Goal: Task Accomplishment & Management: Manage account settings

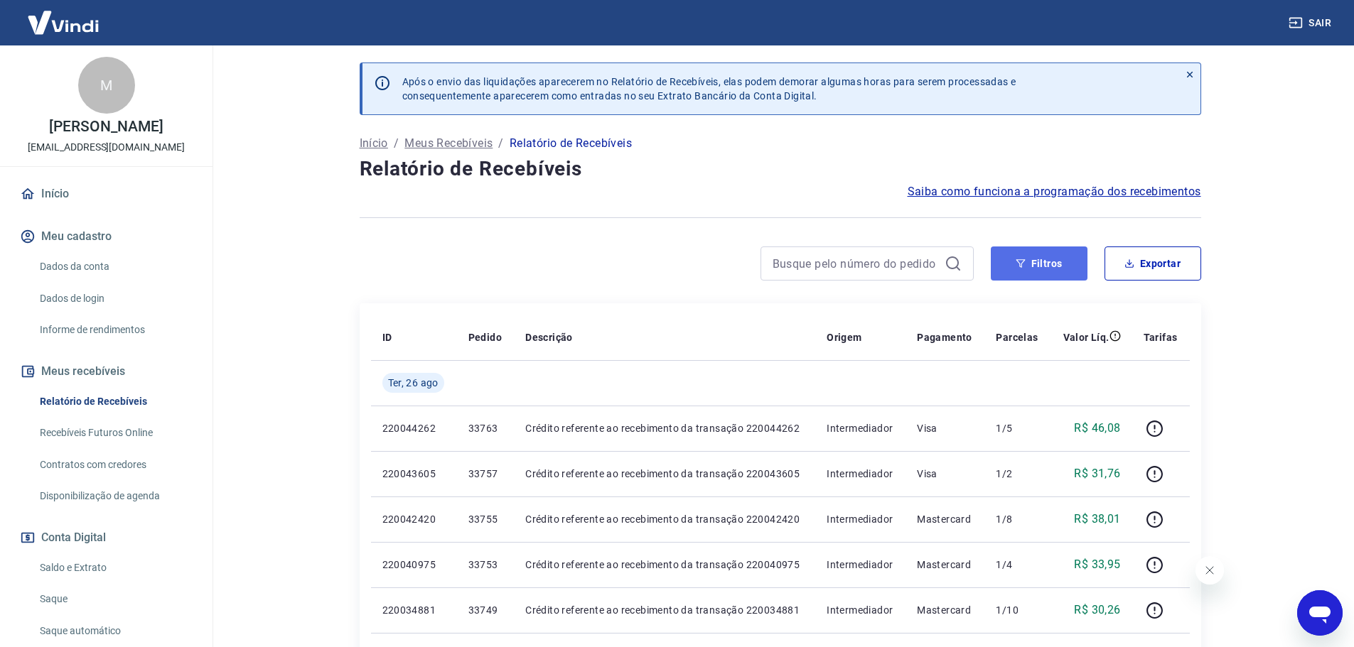
click at [1067, 268] on button "Filtros" at bounding box center [1038, 264] width 97 height 34
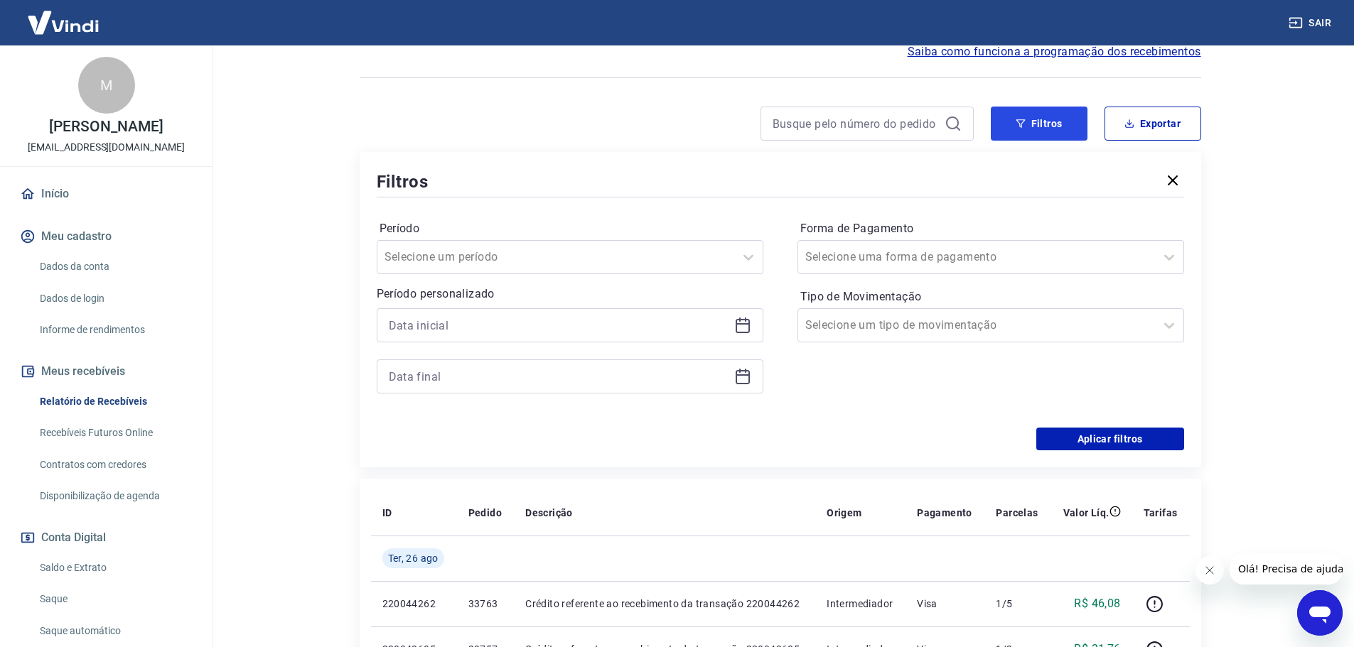
scroll to position [142, 0]
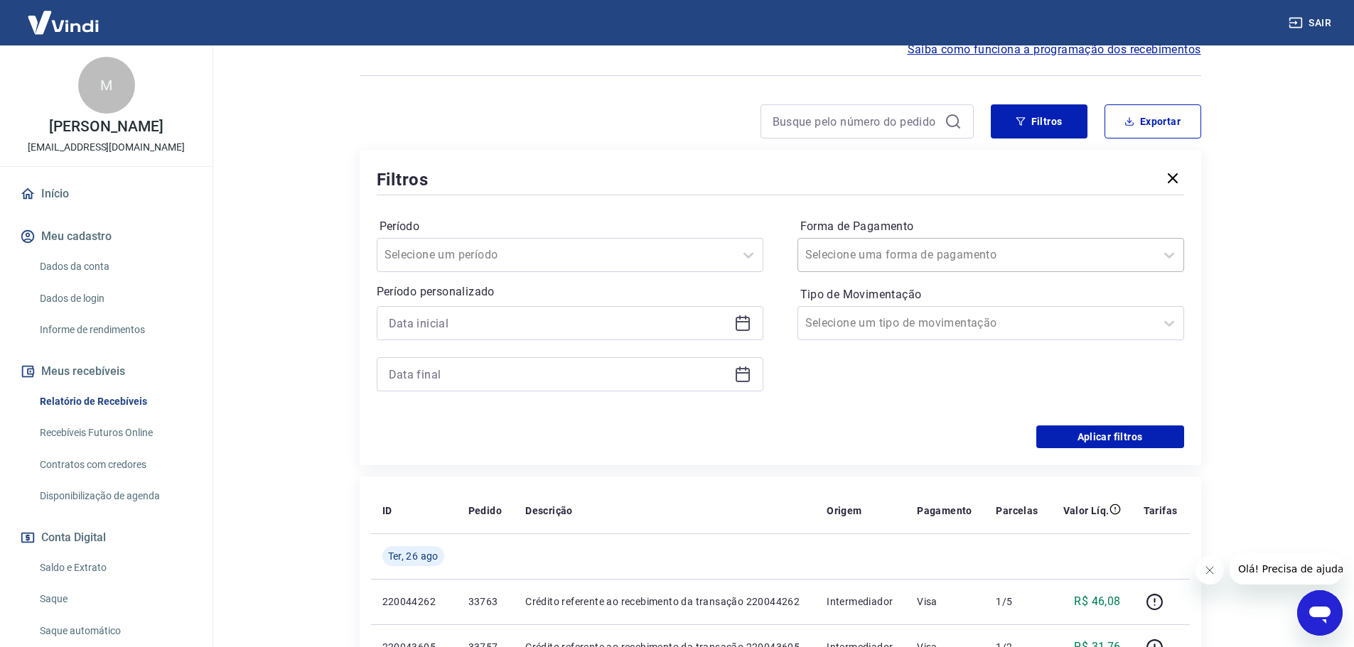
click at [951, 251] on div at bounding box center [976, 255] width 342 height 20
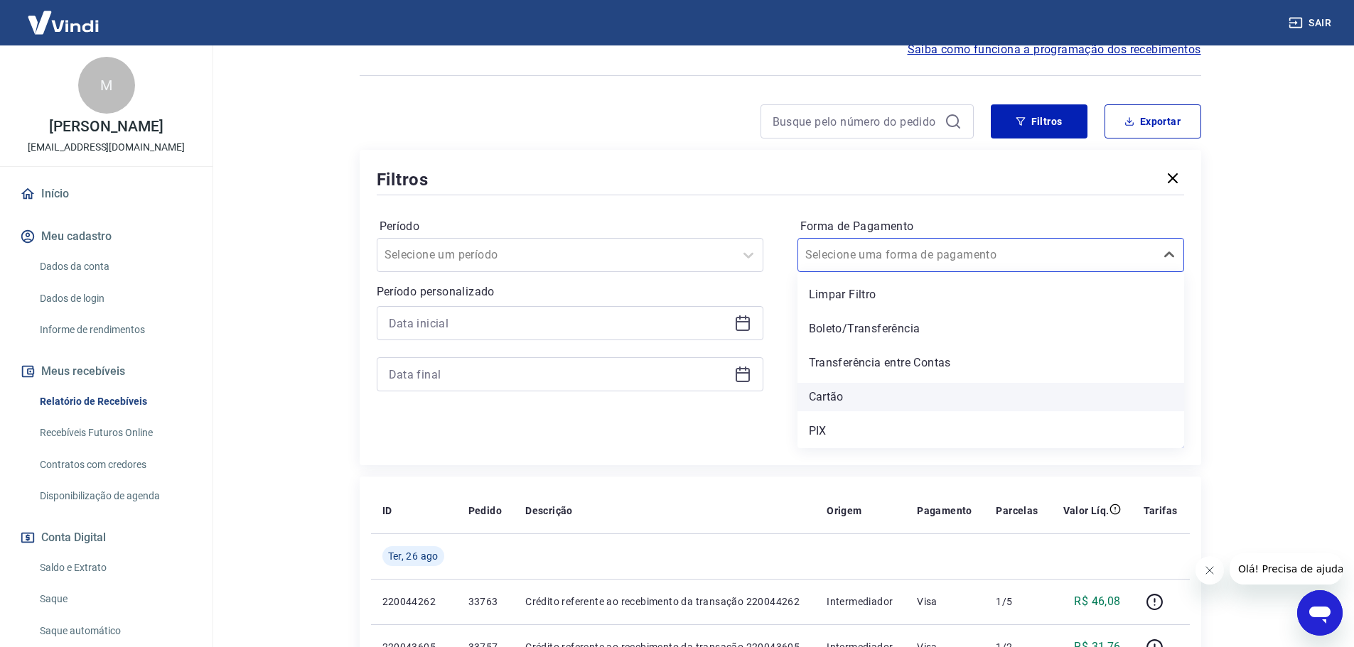
click at [833, 401] on div "Cartão" at bounding box center [990, 397] width 387 height 28
click at [420, 307] on div at bounding box center [570, 323] width 387 height 34
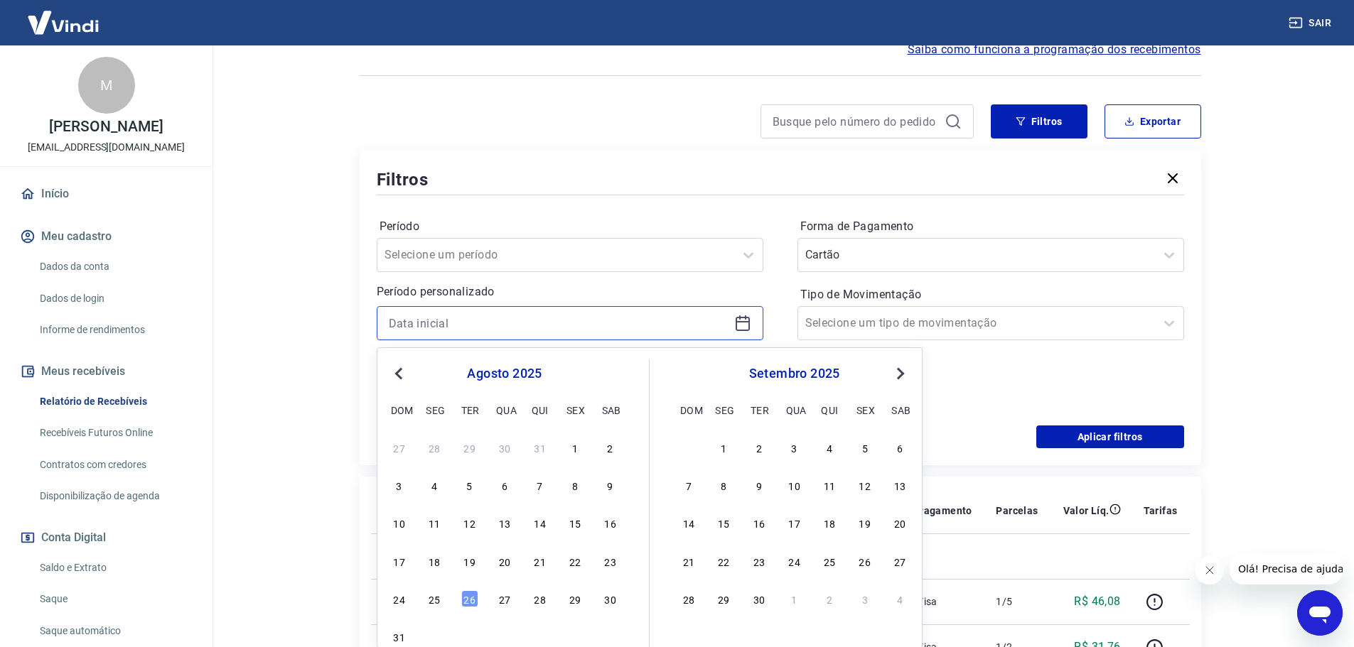
click at [425, 313] on input at bounding box center [559, 323] width 340 height 21
click at [468, 597] on div "26" at bounding box center [469, 598] width 17 height 17
type input "[DATE]"
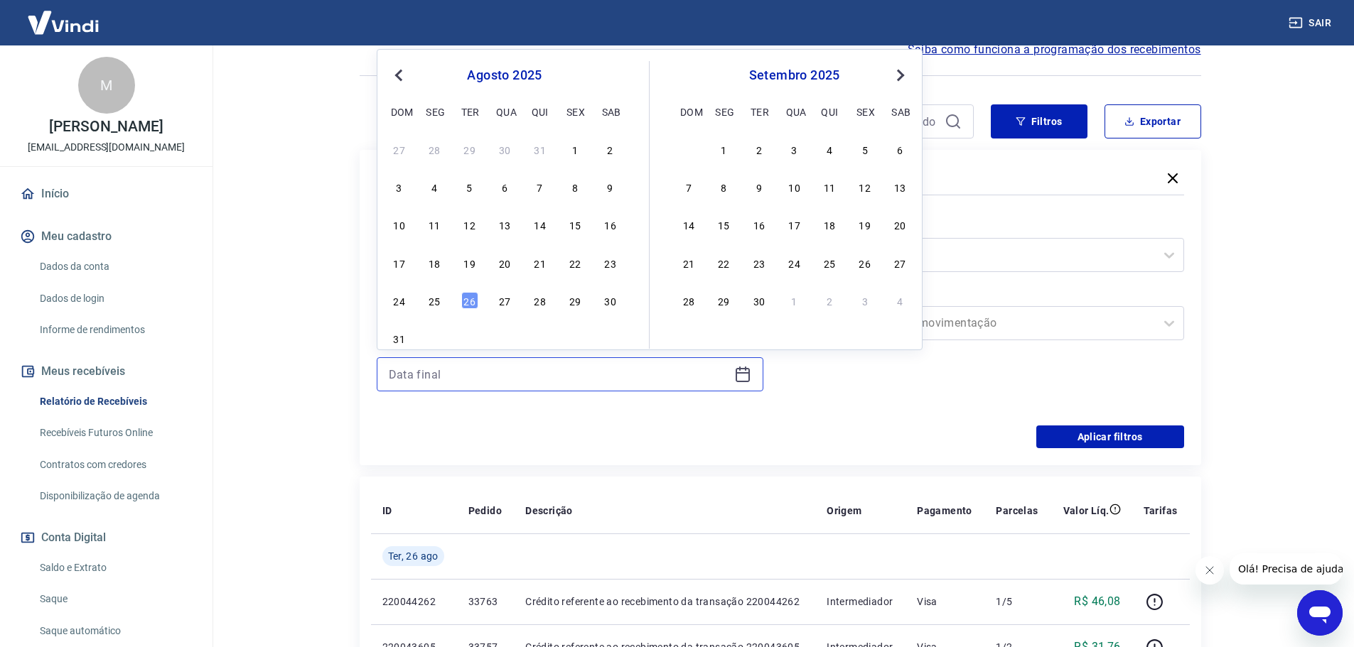
click at [465, 384] on input at bounding box center [559, 374] width 340 height 21
click at [468, 301] on div "26" at bounding box center [469, 300] width 17 height 17
type input "[DATE]"
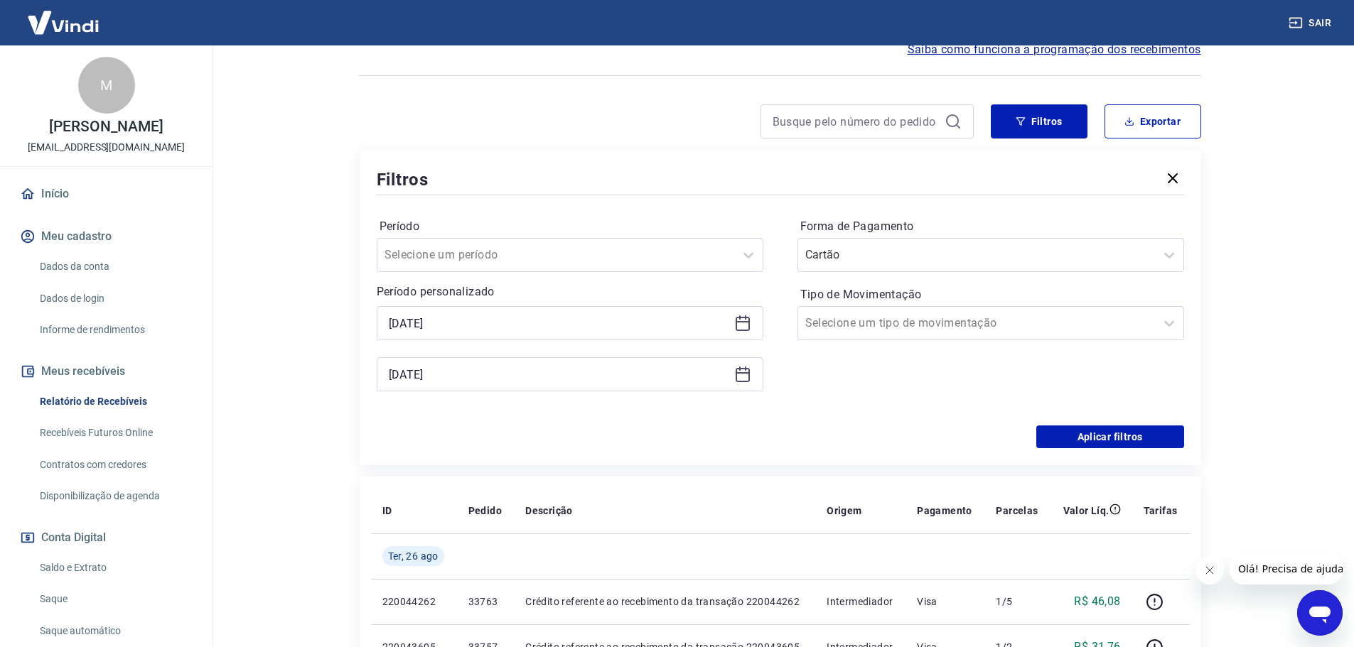
click at [1142, 448] on div "Filtros Período Selecione um período Período personalizado Selected date: [DATE…" at bounding box center [780, 307] width 841 height 315
drag, startPoint x: 1139, startPoint y: 443, endPoint x: 1184, endPoint y: 105, distance: 340.6
click at [1139, 442] on button "Aplicar filtros" at bounding box center [1110, 437] width 148 height 23
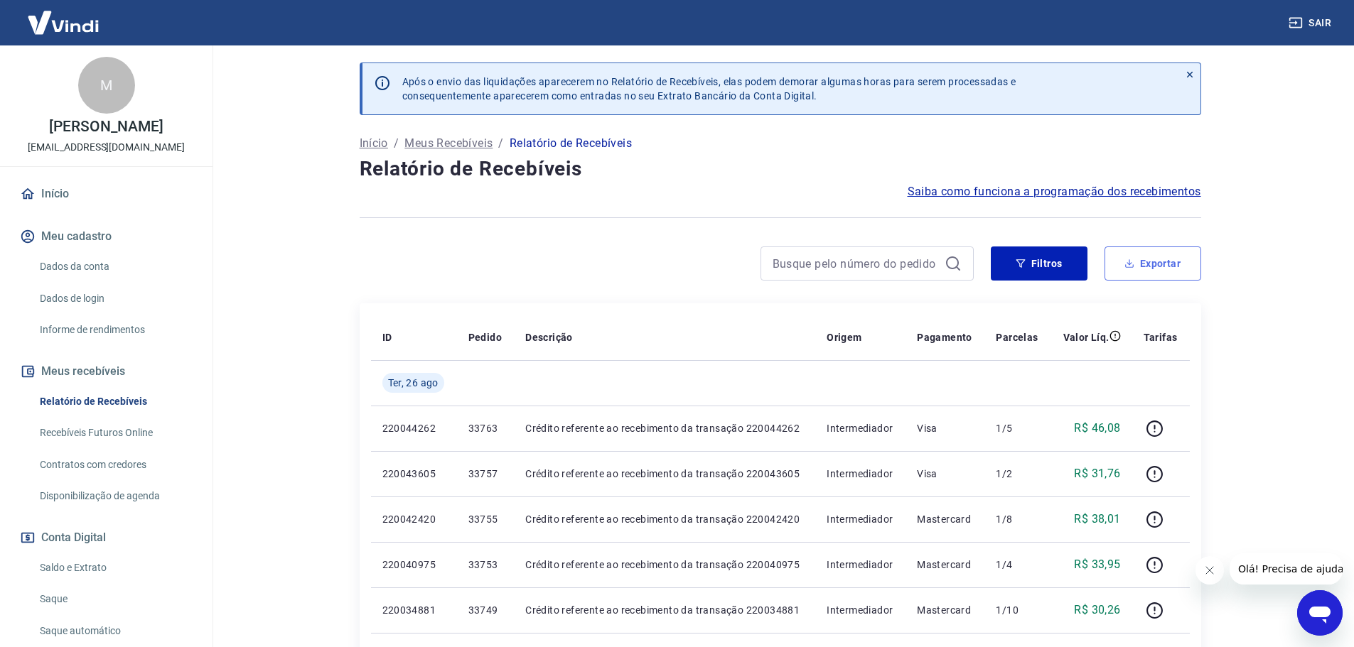
click at [1161, 261] on button "Exportar" at bounding box center [1152, 264] width 97 height 34
type input "[DATE]"
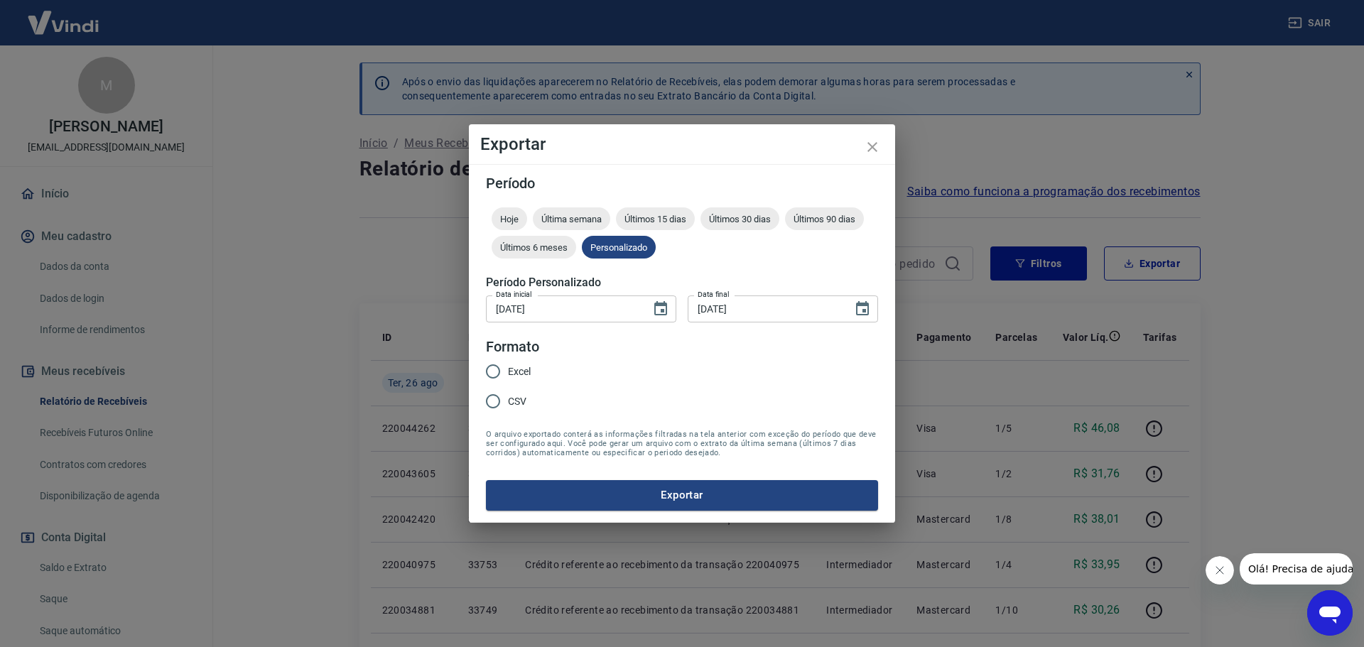
click at [515, 372] on span "Excel" at bounding box center [519, 372] width 23 height 15
click at [508, 372] on input "Excel" at bounding box center [493, 372] width 30 height 30
radio input "true"
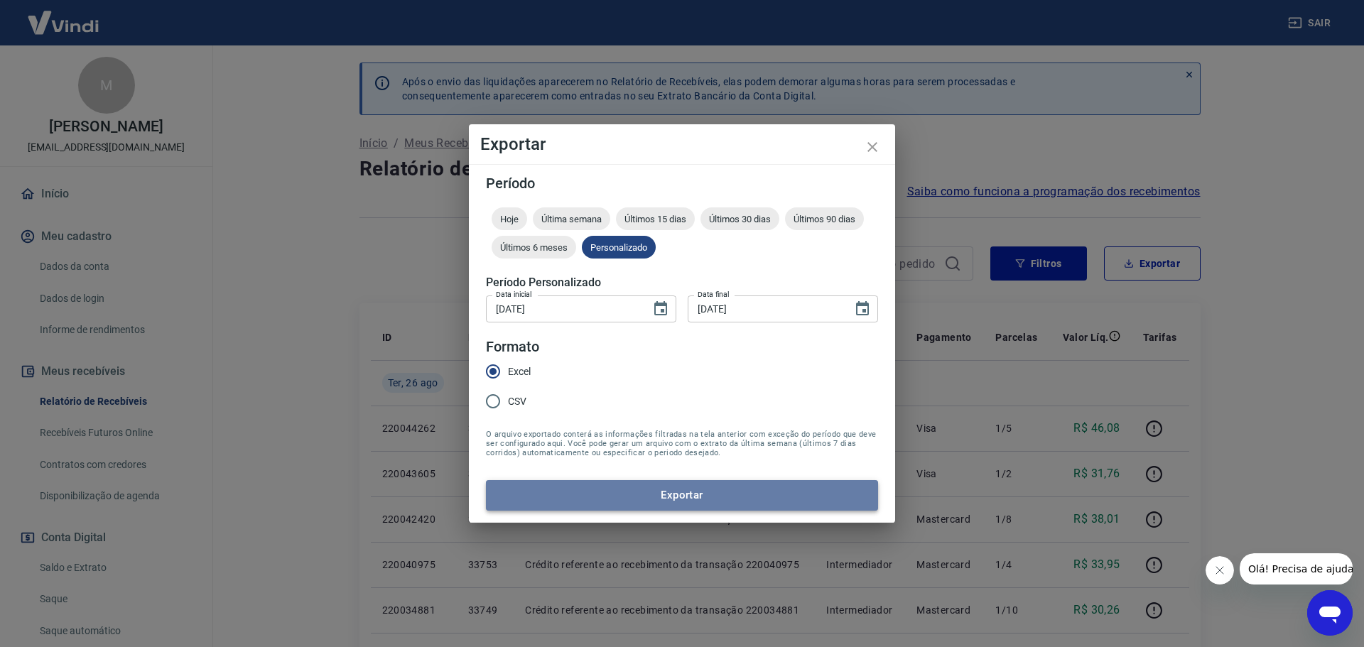
click at [566, 497] on button "Exportar" at bounding box center [682, 495] width 392 height 30
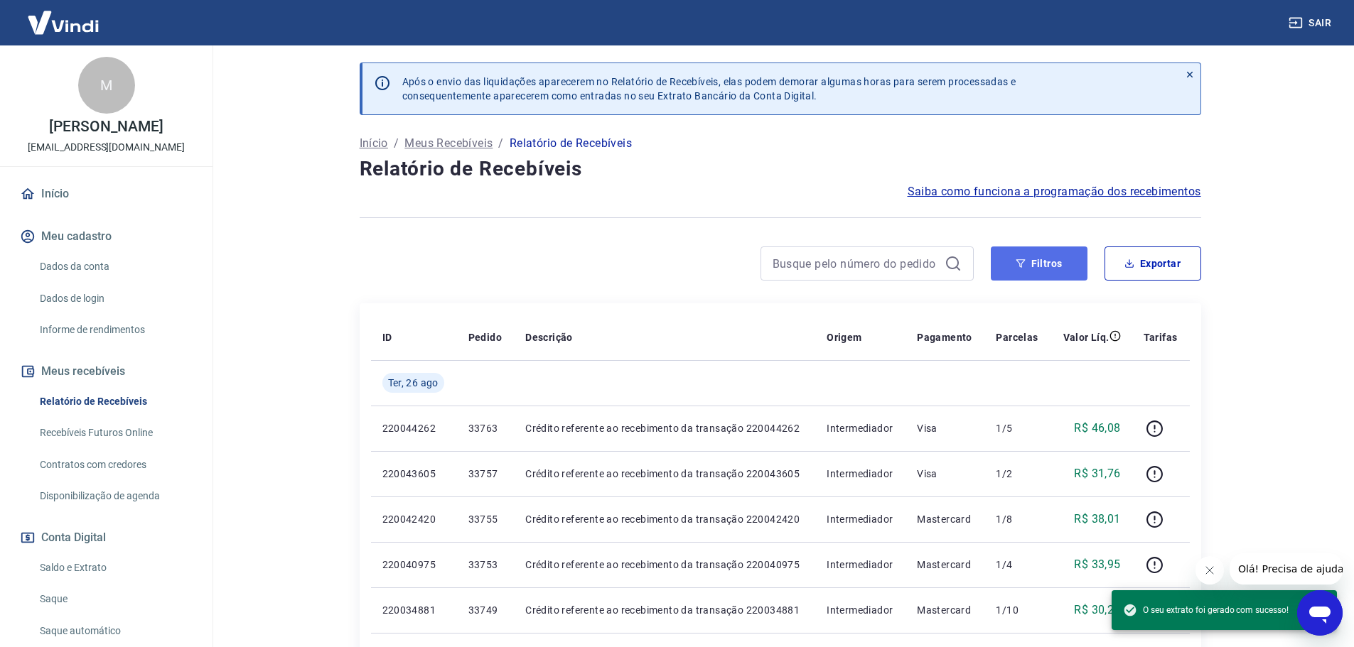
drag, startPoint x: 1034, startPoint y: 263, endPoint x: 953, endPoint y: 227, distance: 88.4
click at [1034, 263] on button "Filtros" at bounding box center [1038, 264] width 97 height 34
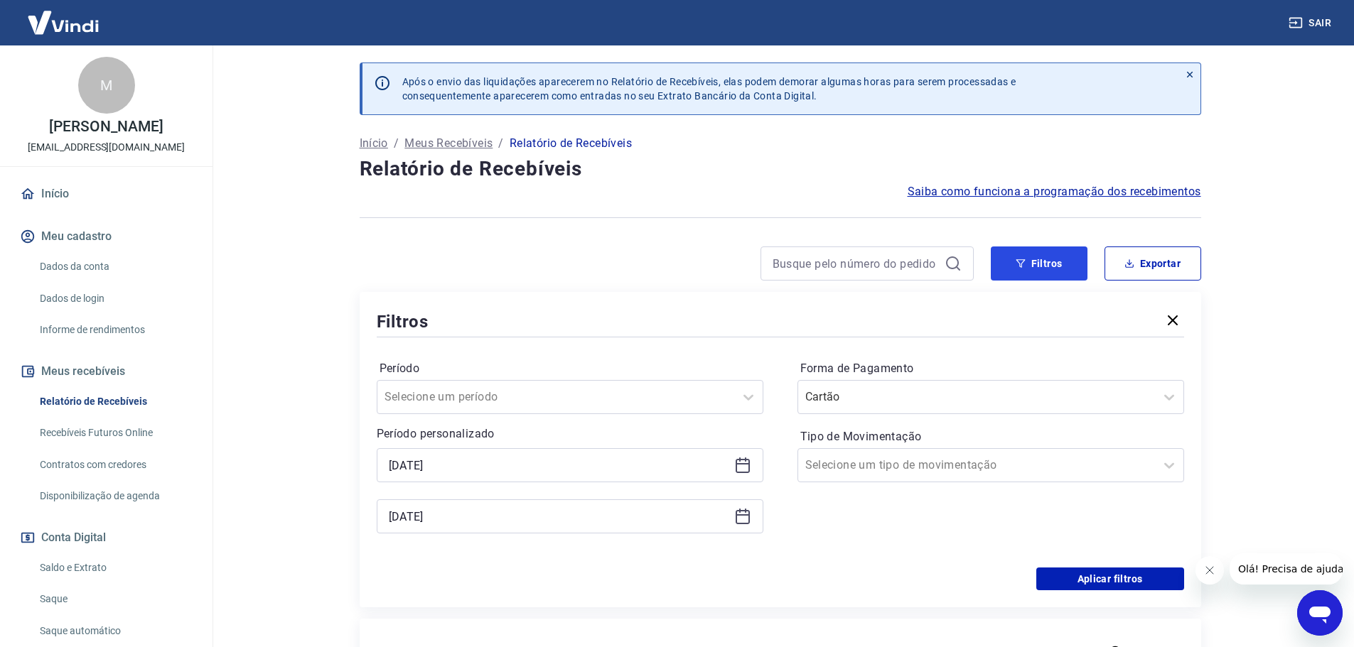
scroll to position [213, 0]
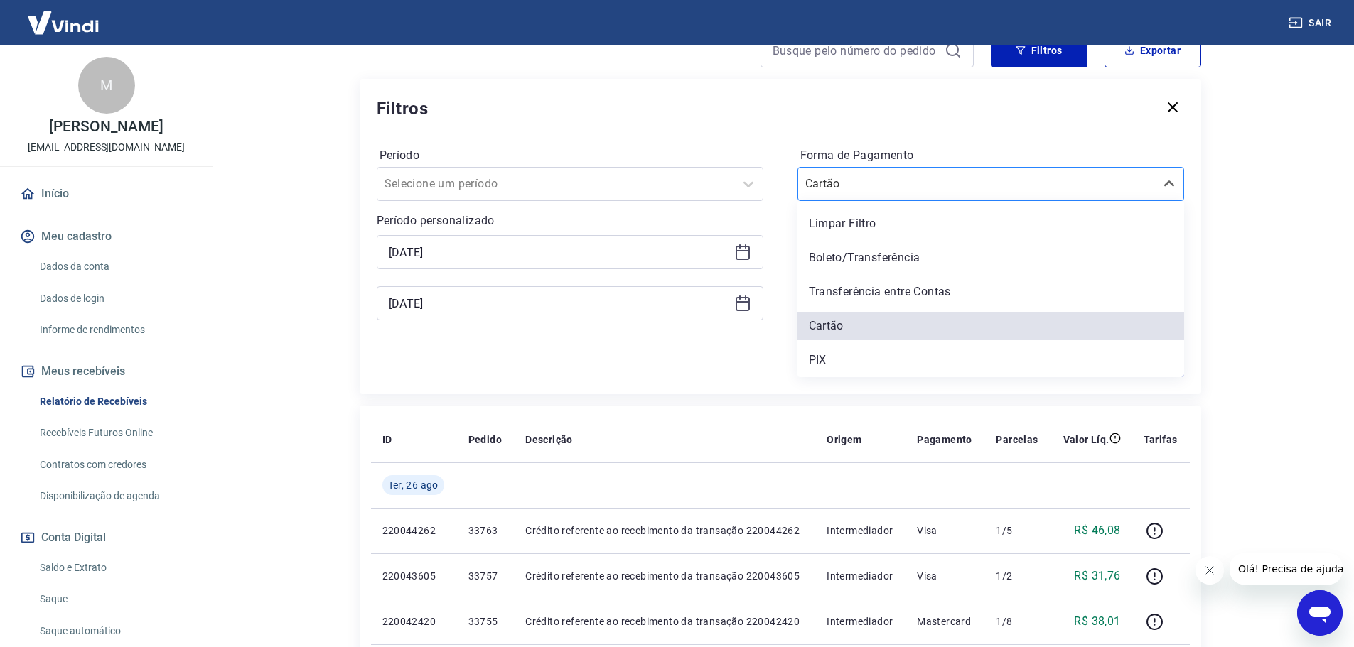
drag, startPoint x: 882, startPoint y: 190, endPoint x: 848, endPoint y: 265, distance: 82.7
click at [881, 190] on input "Forma de Pagamento" at bounding box center [877, 184] width 144 height 17
click at [826, 352] on div "PIX" at bounding box center [990, 360] width 387 height 28
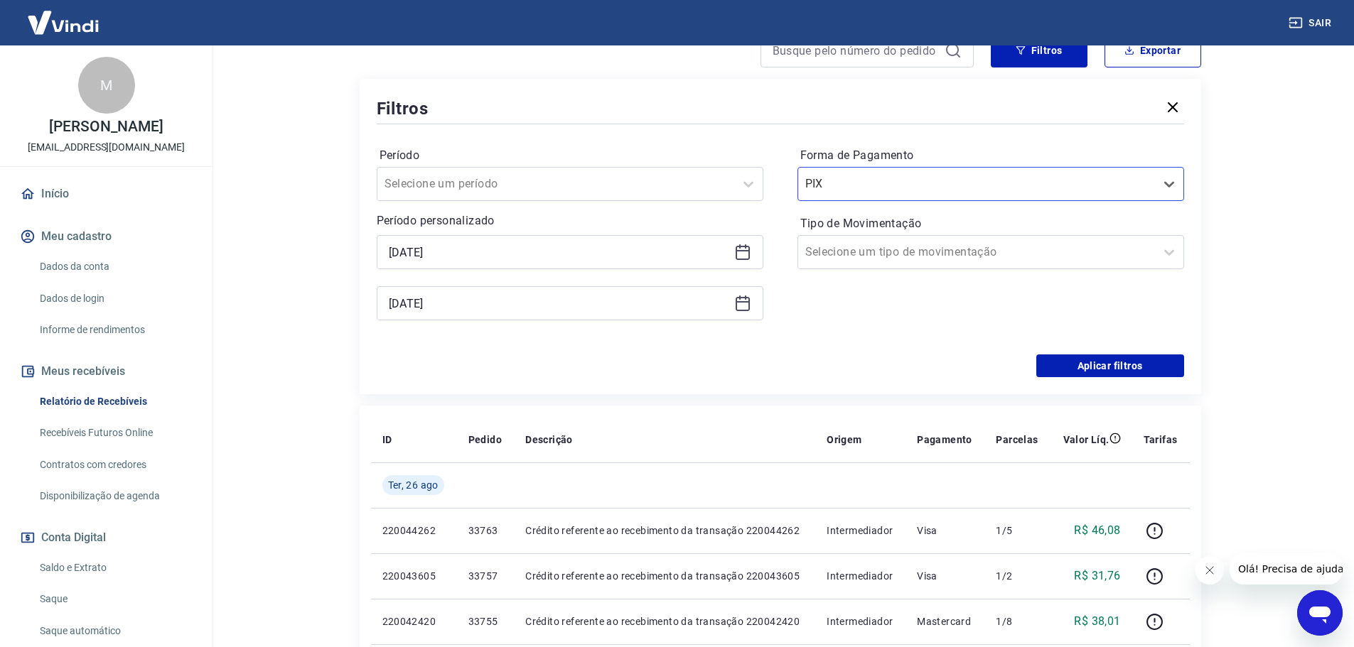
click at [518, 234] on div "Período personalizado [DATE] [DATE]" at bounding box center [570, 266] width 387 height 108
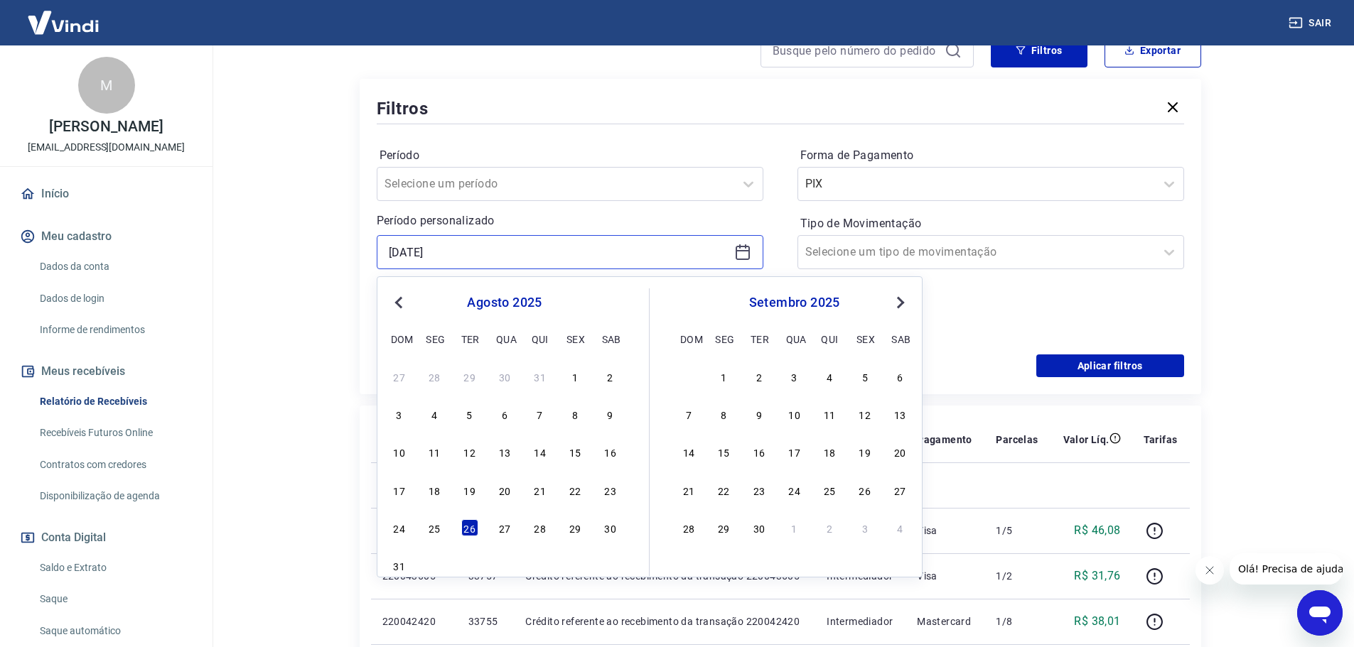
click at [514, 256] on input "[DATE]" at bounding box center [559, 252] width 340 height 21
click at [434, 527] on div "25" at bounding box center [434, 527] width 17 height 17
type input "[DATE]"
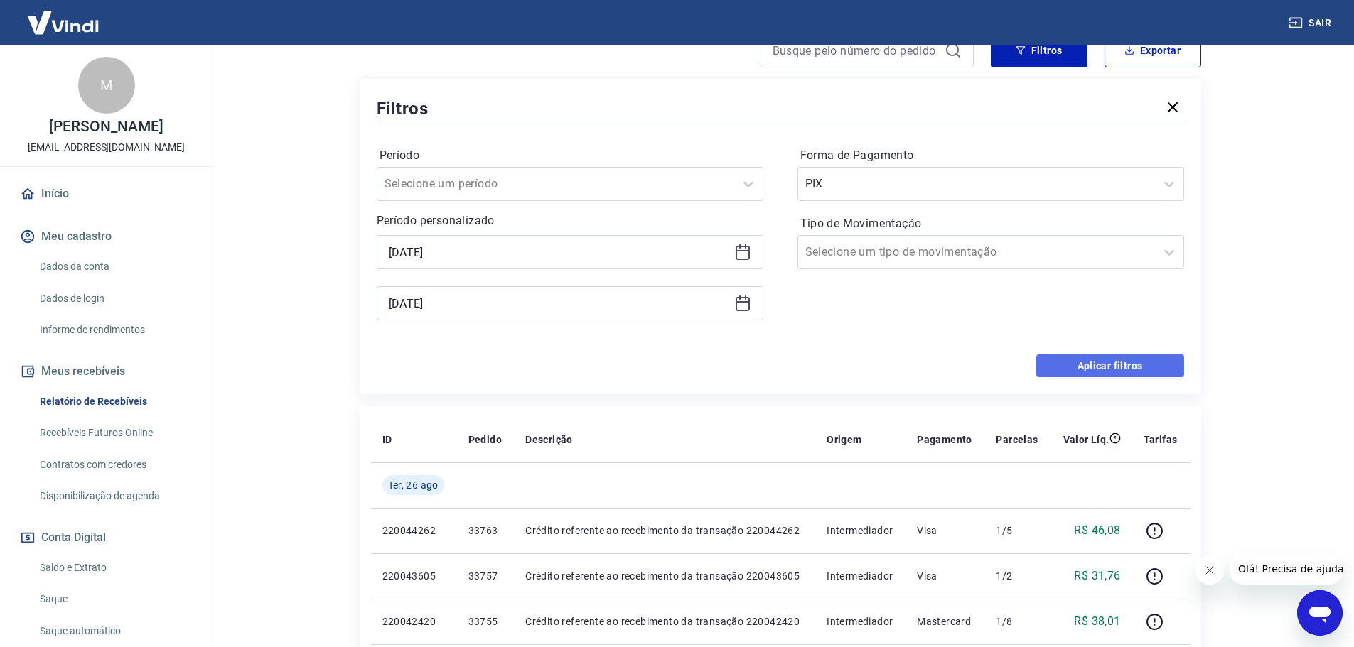
click at [1071, 362] on button "Aplicar filtros" at bounding box center [1110, 366] width 148 height 23
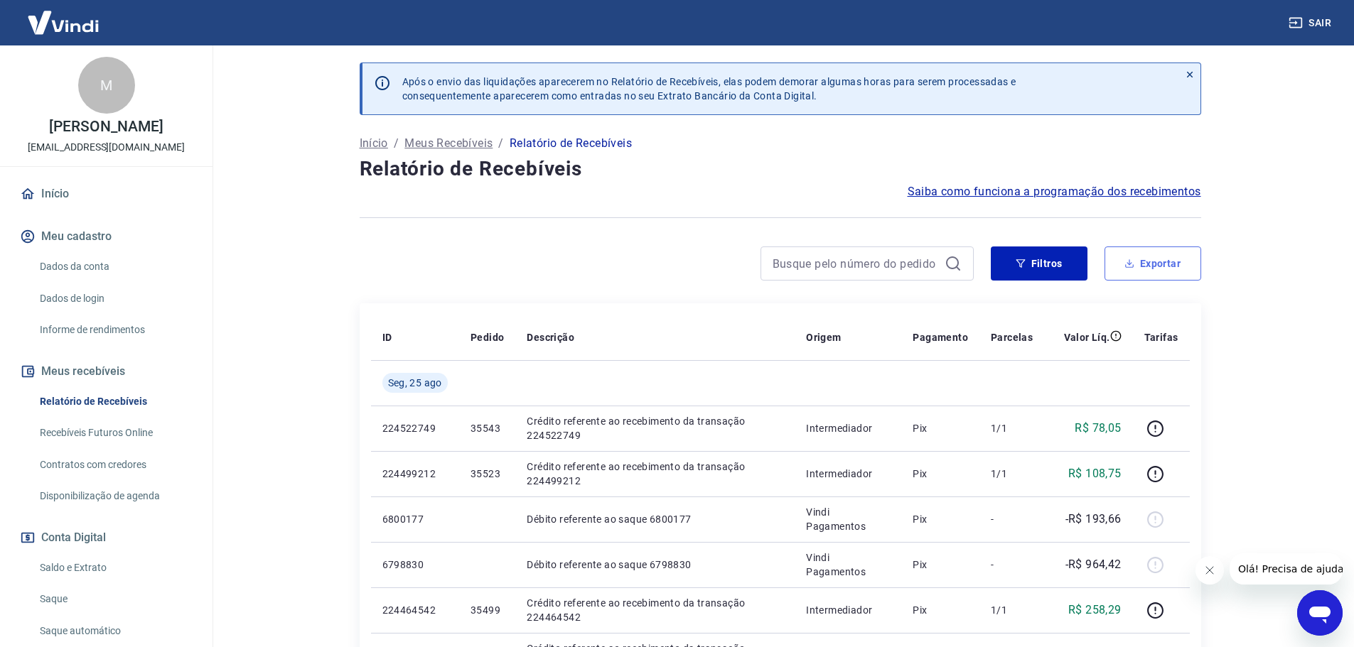
click at [1140, 271] on button "Exportar" at bounding box center [1152, 264] width 97 height 34
type input "[DATE]"
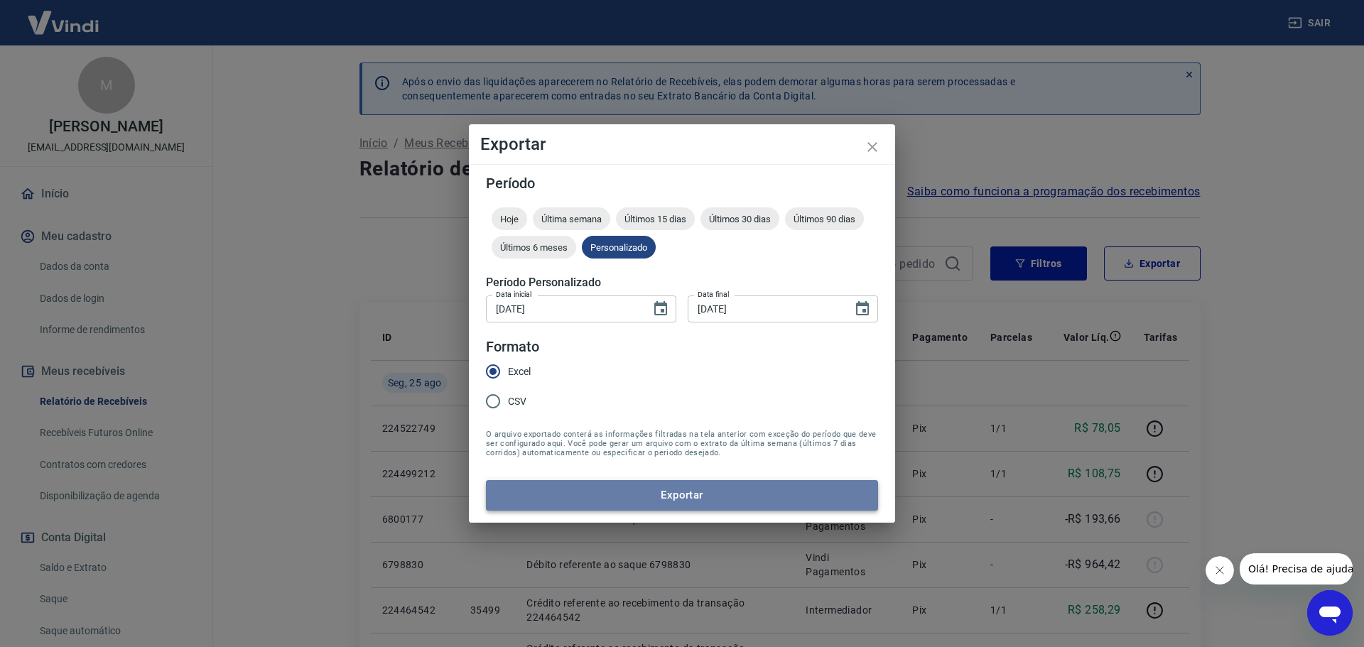
click at [536, 492] on button "Exportar" at bounding box center [682, 495] width 392 height 30
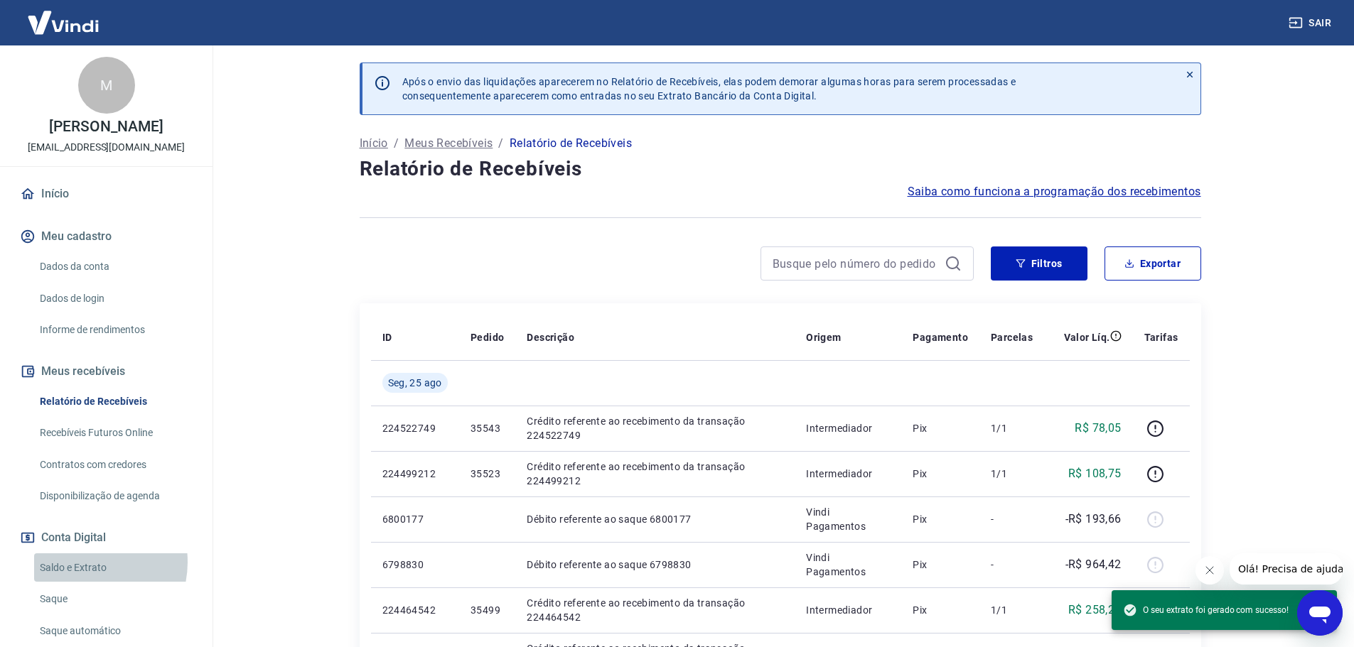
click at [82, 562] on link "Saldo e Extrato" at bounding box center [114, 568] width 161 height 29
